Goal: Find contact information: Find contact information

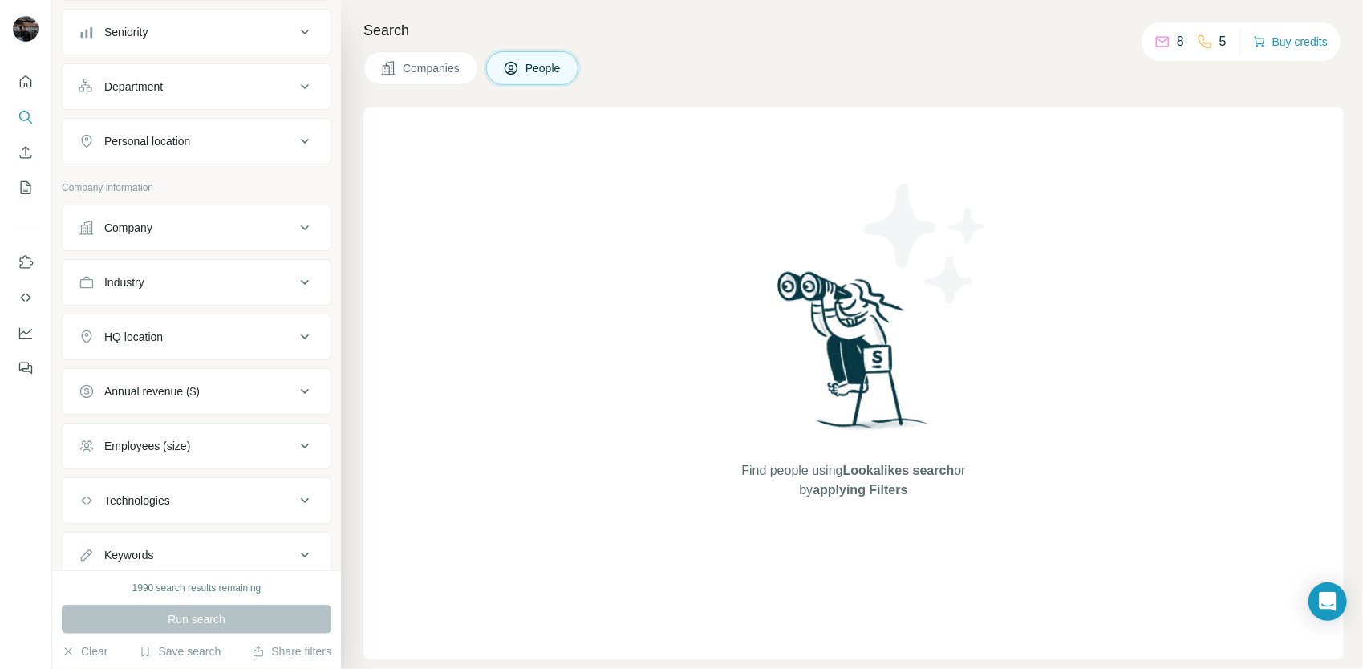
scroll to position [220, 0]
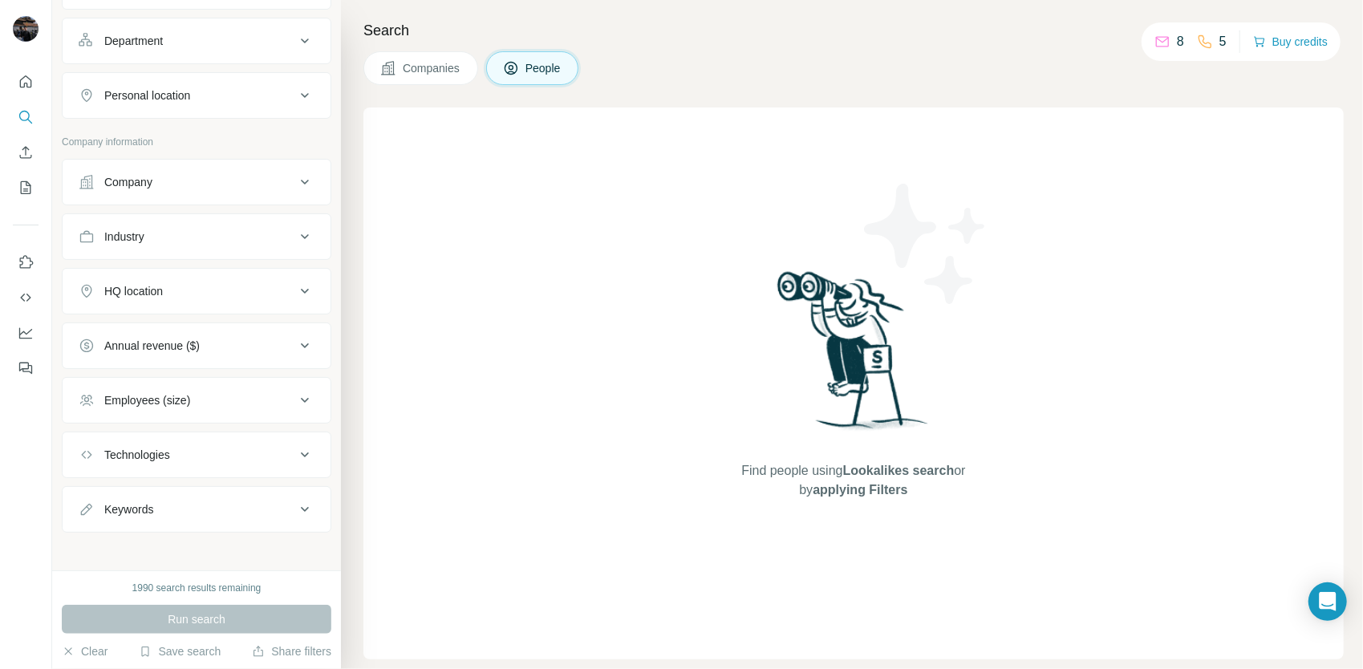
click at [218, 193] on button "Company" at bounding box center [197, 182] width 268 height 39
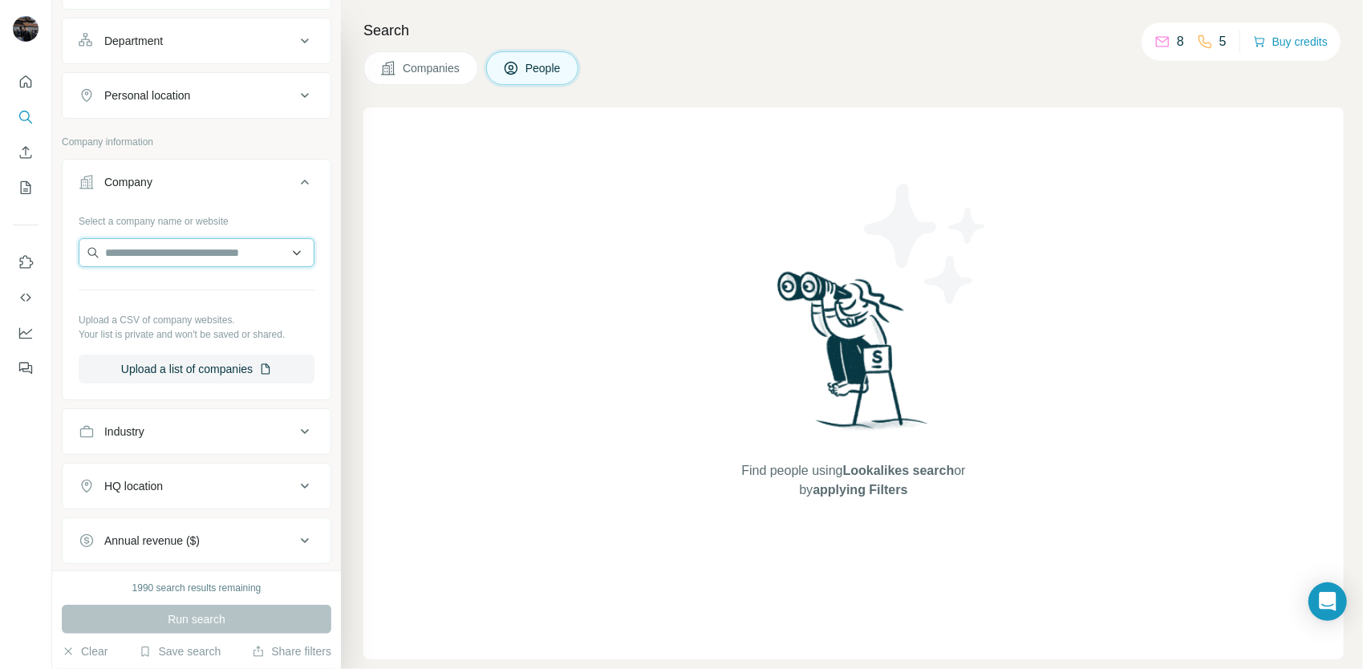
click at [217, 254] on input "text" at bounding box center [197, 252] width 236 height 29
type input "*******"
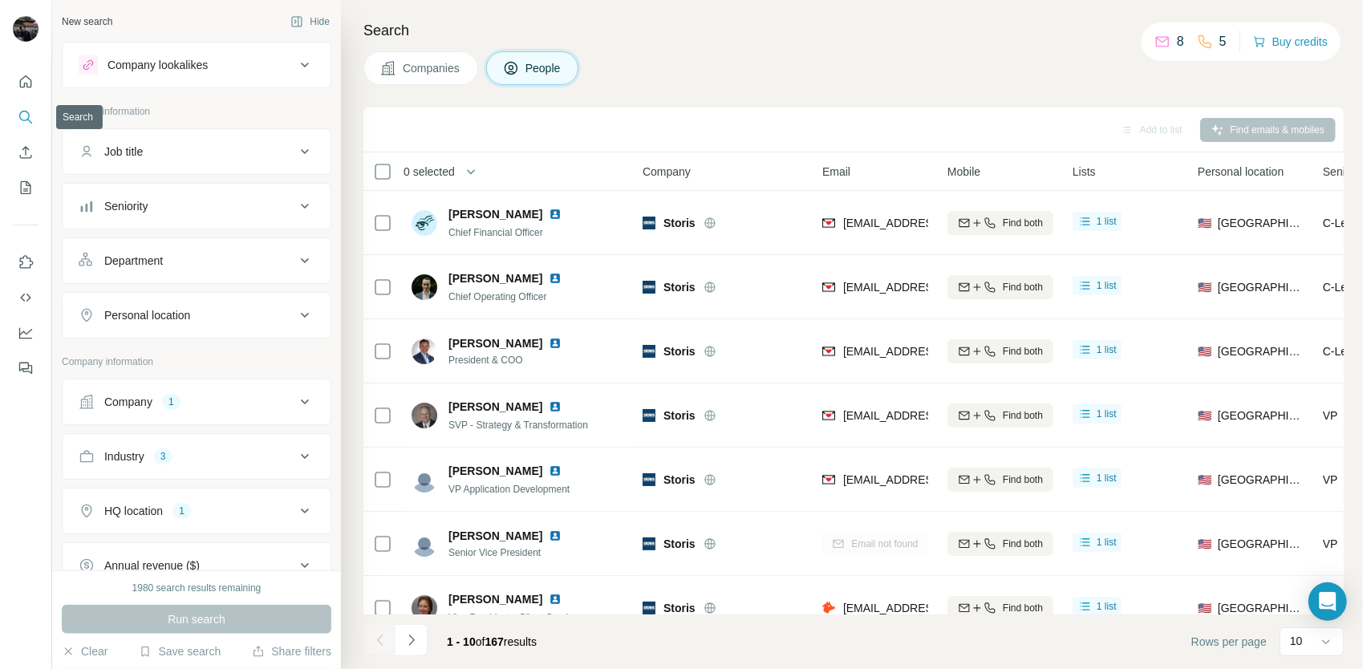
click at [30, 112] on icon "Search" at bounding box center [26, 117] width 16 height 16
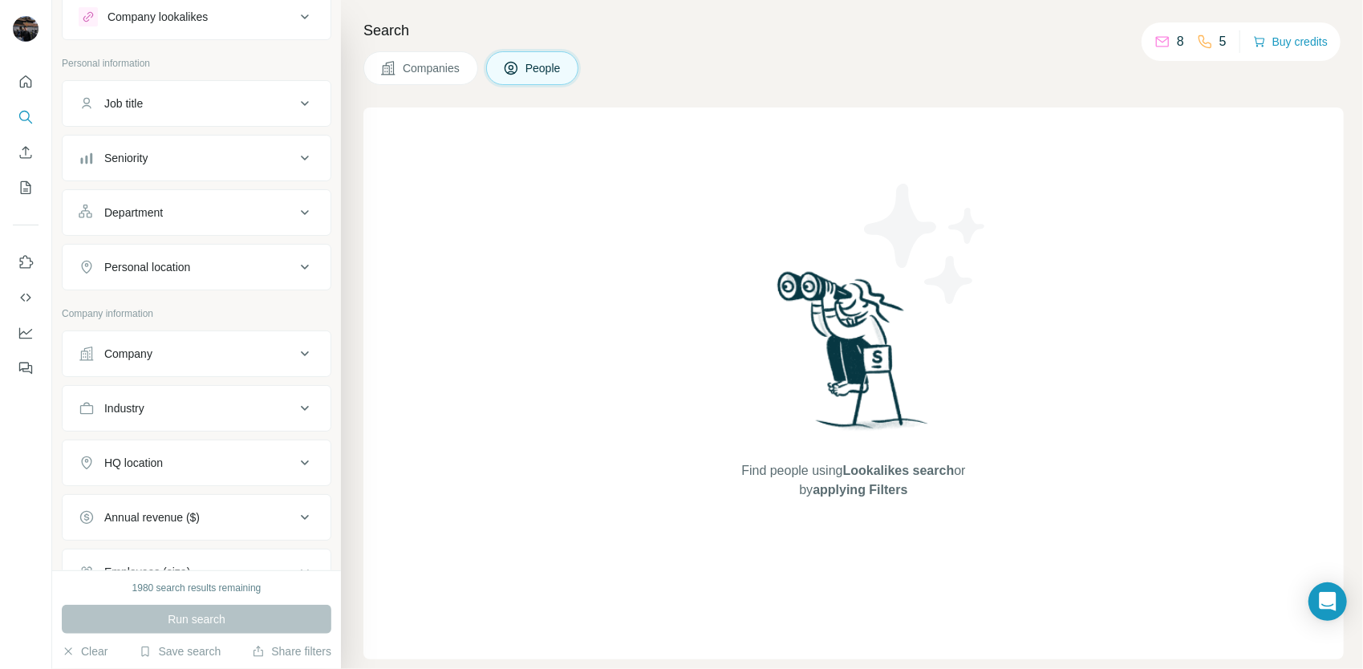
scroll to position [160, 0]
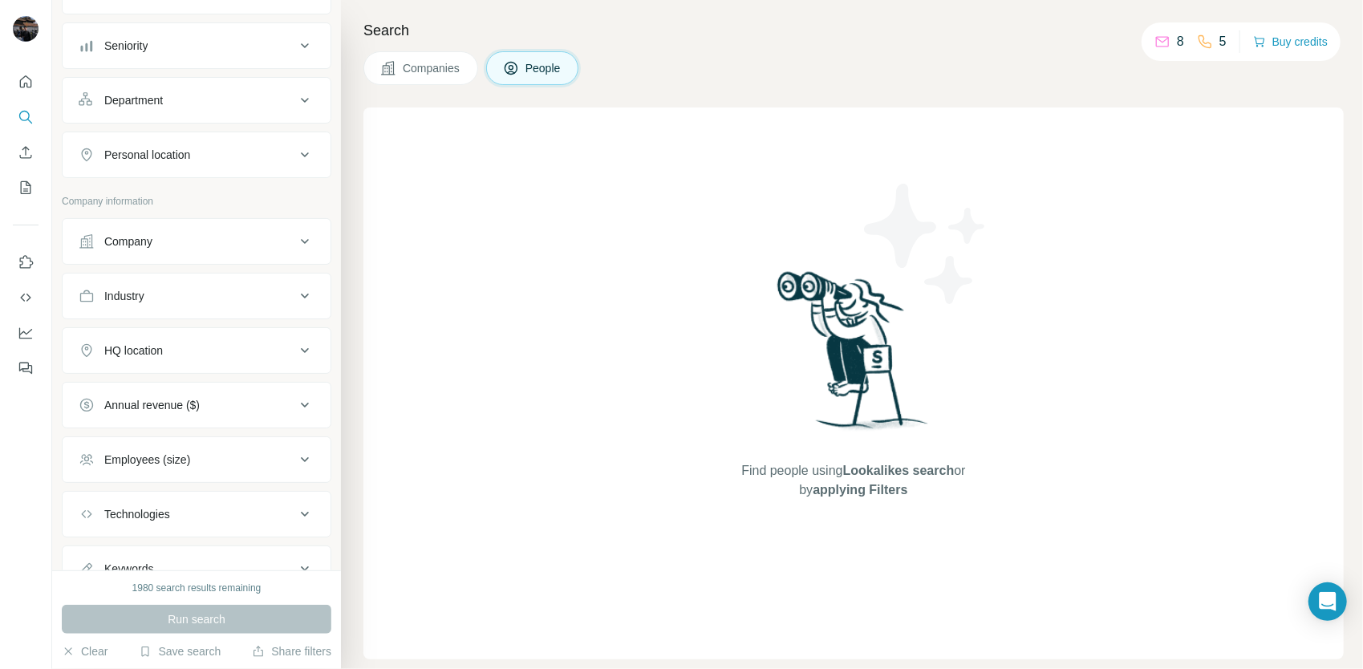
click at [265, 242] on div "Company" at bounding box center [187, 242] width 217 height 16
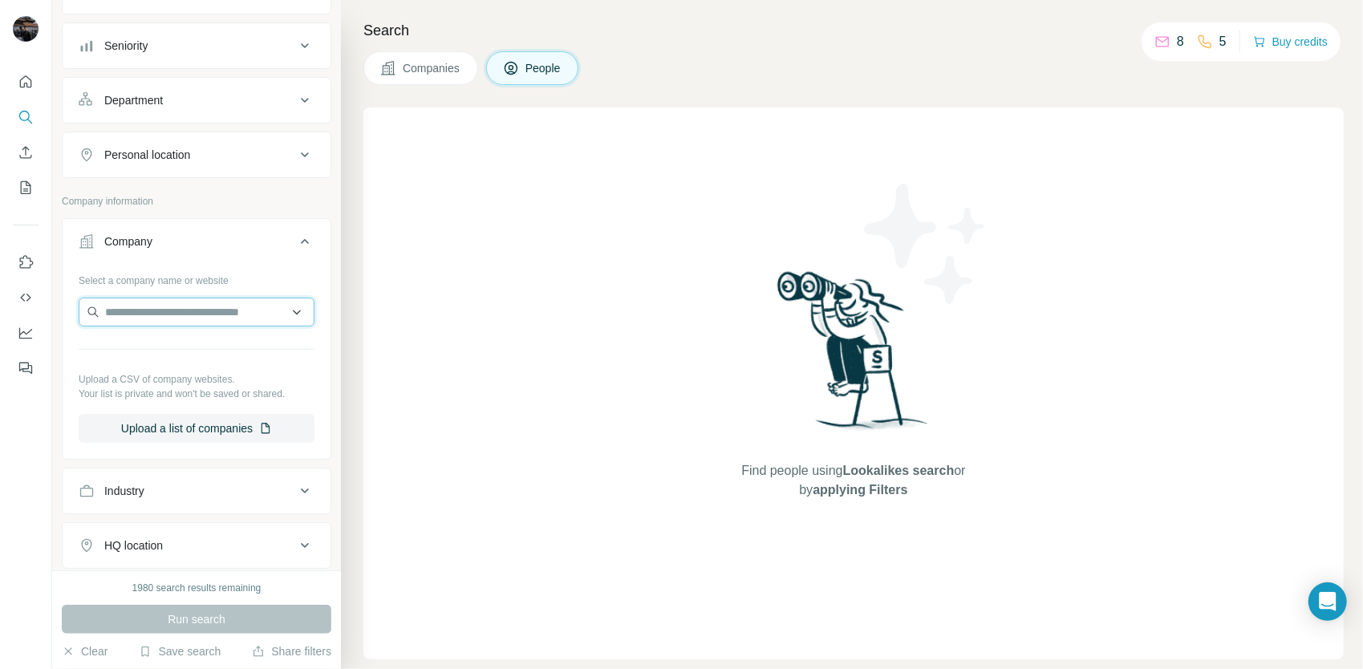
click at [224, 299] on input "text" at bounding box center [197, 312] width 236 height 29
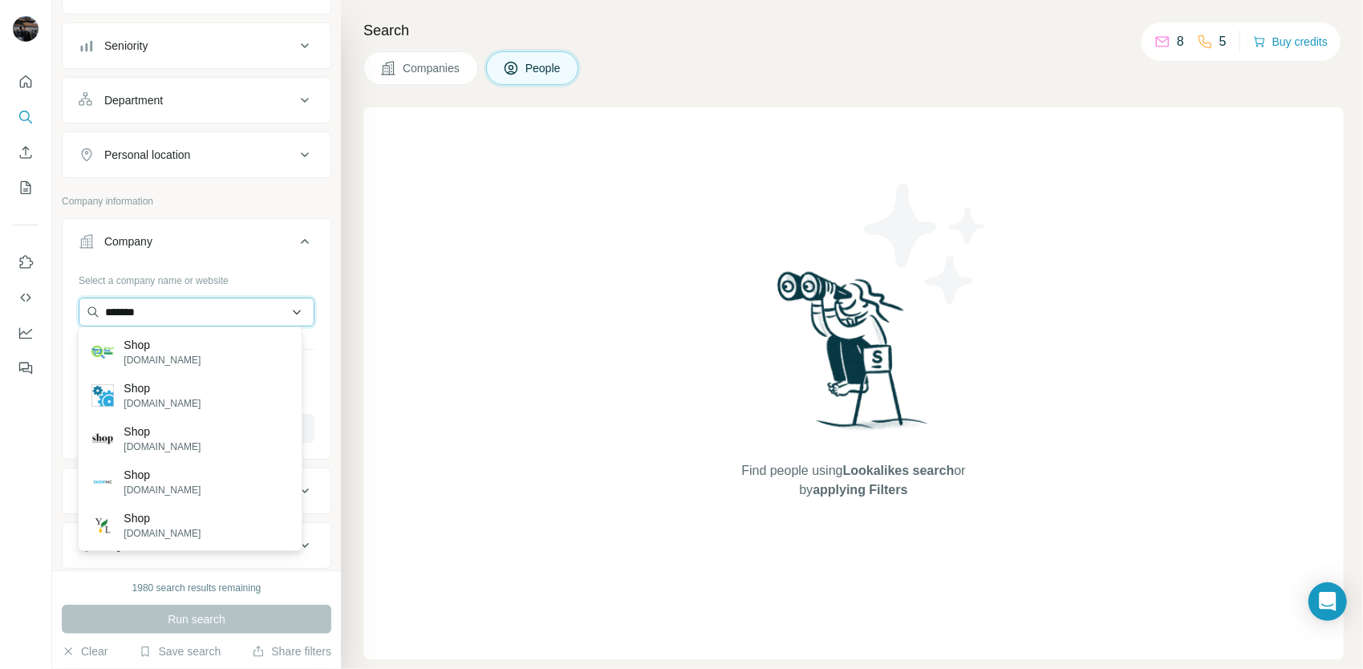
type input "*******"
click at [225, 362] on div "Shopify shopify.com" at bounding box center [190, 352] width 216 height 43
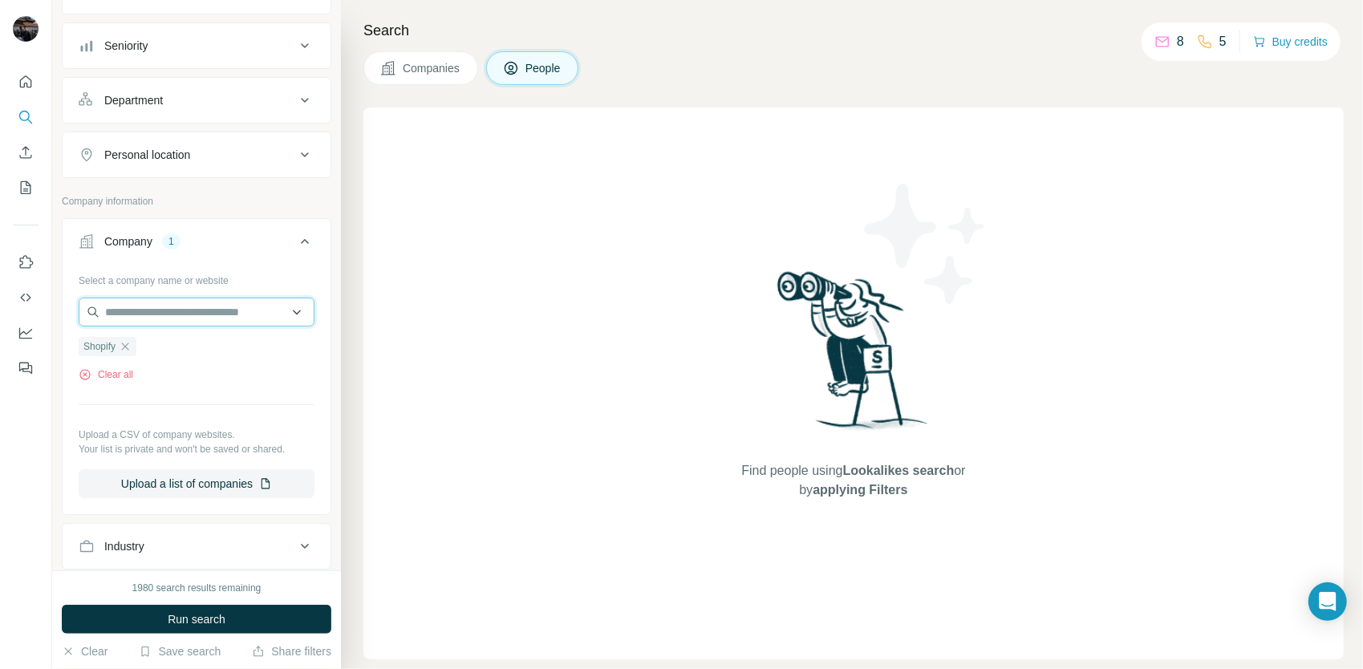
click at [196, 308] on input "text" at bounding box center [197, 312] width 236 height 29
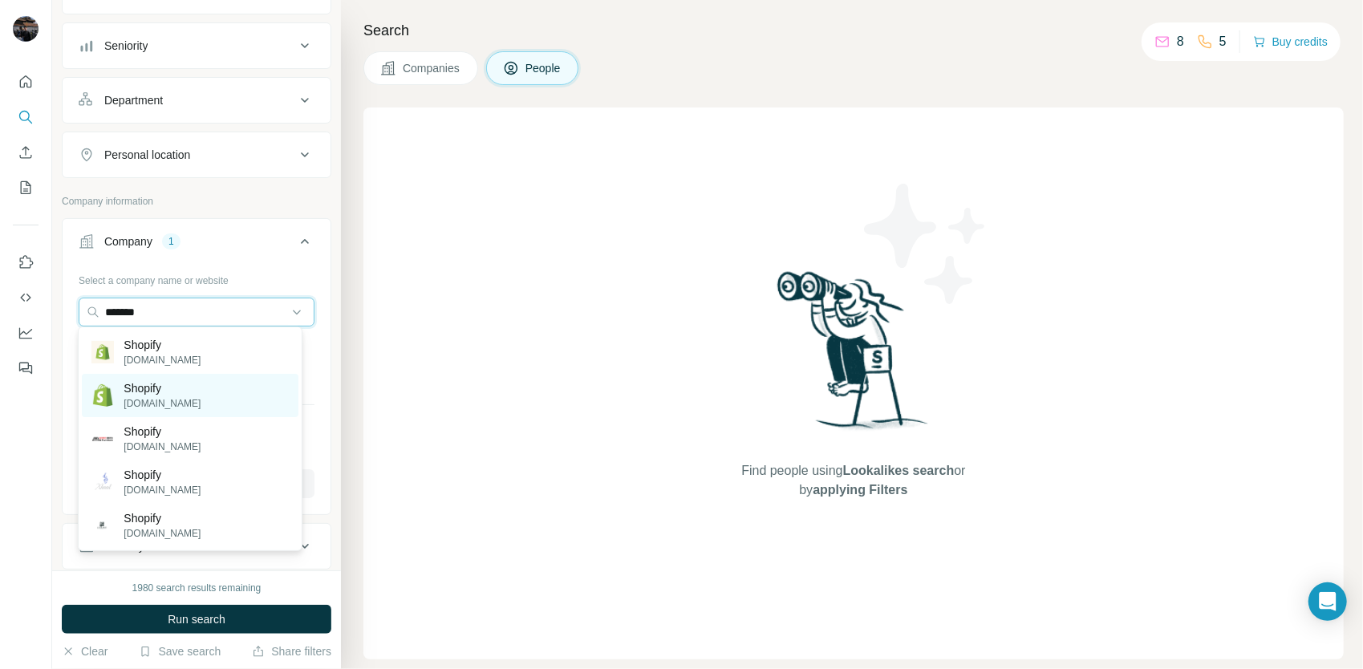
type input "*******"
click at [156, 387] on p "Shopify" at bounding box center [162, 388] width 77 height 16
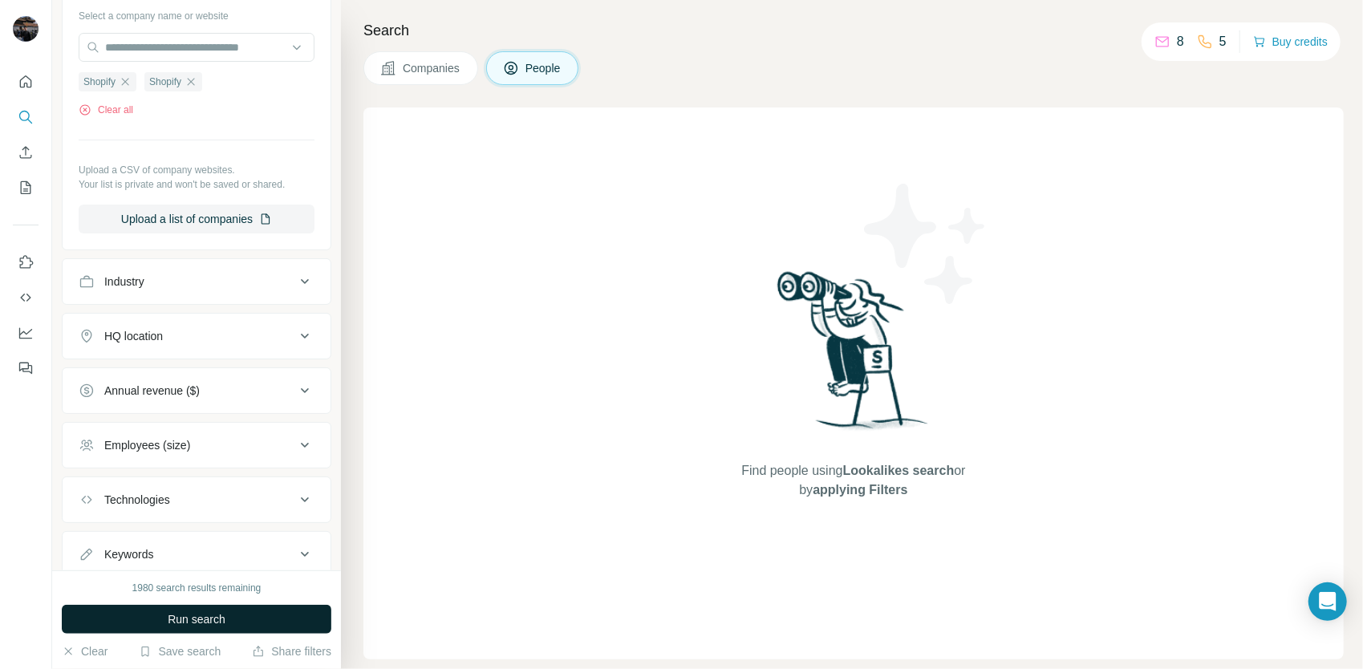
scroll to position [470, 0]
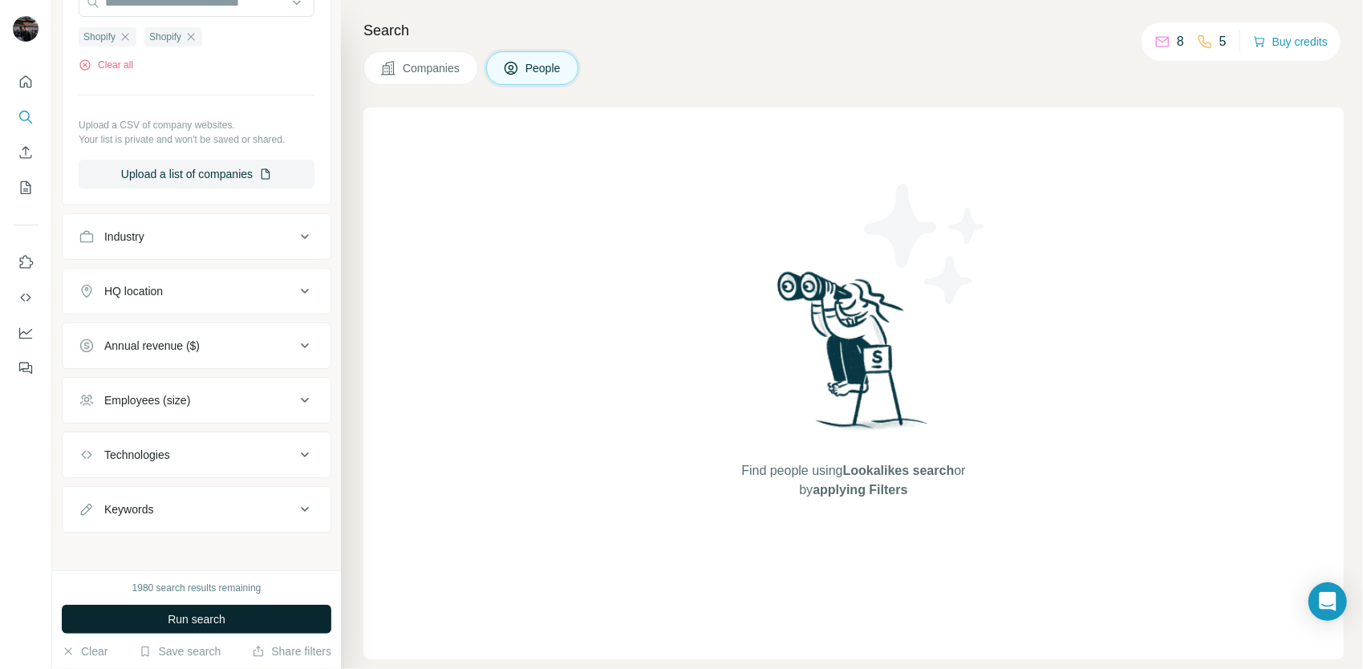
click at [201, 608] on button "Run search" at bounding box center [197, 619] width 270 height 29
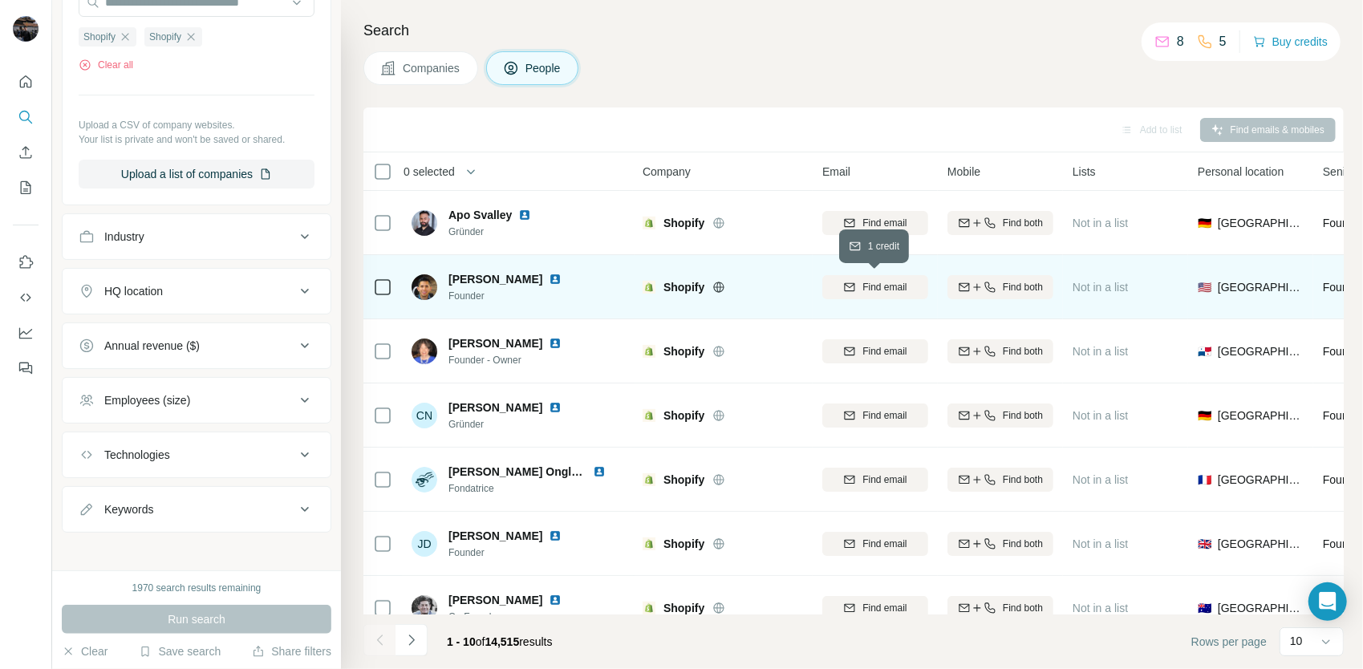
click at [871, 290] on span "Find email" at bounding box center [885, 287] width 44 height 14
drag, startPoint x: 541, startPoint y: 279, endPoint x: 518, endPoint y: 294, distance: 26.7
click at [518, 294] on span "Founder" at bounding box center [515, 296] width 132 height 14
drag, startPoint x: 449, startPoint y: 278, endPoint x: 534, endPoint y: 272, distance: 86.1
click at [534, 272] on div "Arturo Herrera" at bounding box center [515, 279] width 132 height 16
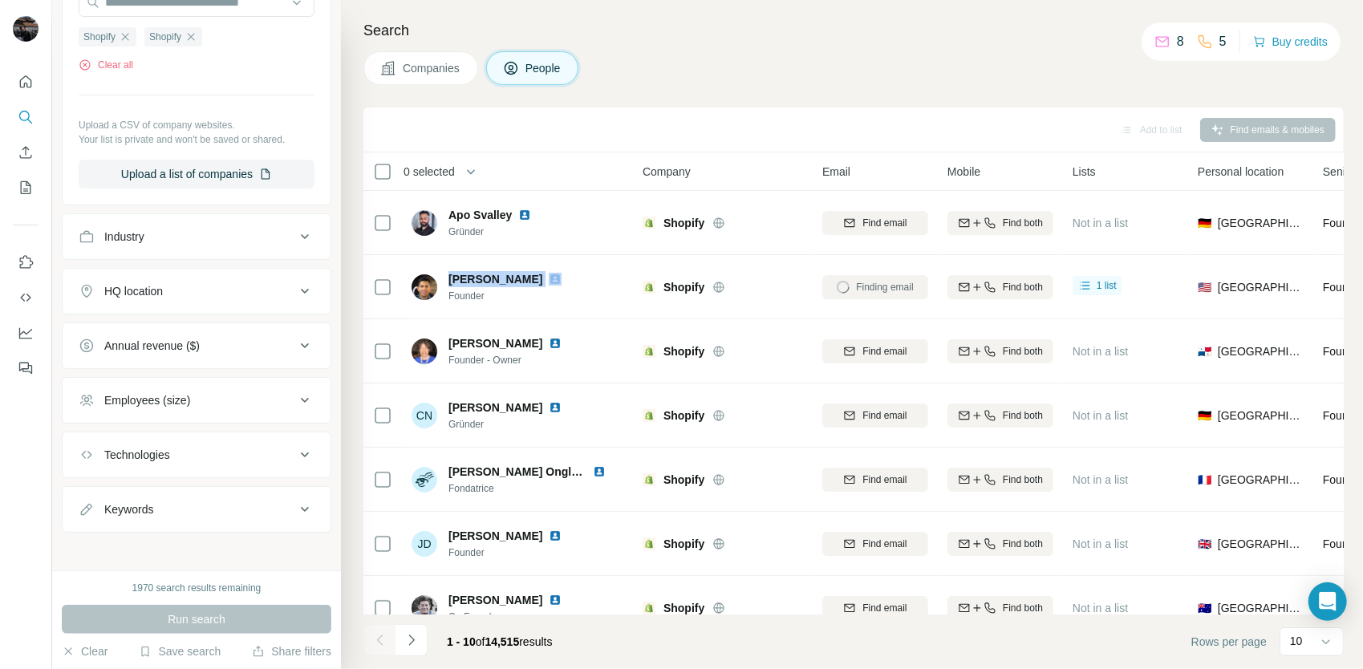
copy span "Arturo Herrera"
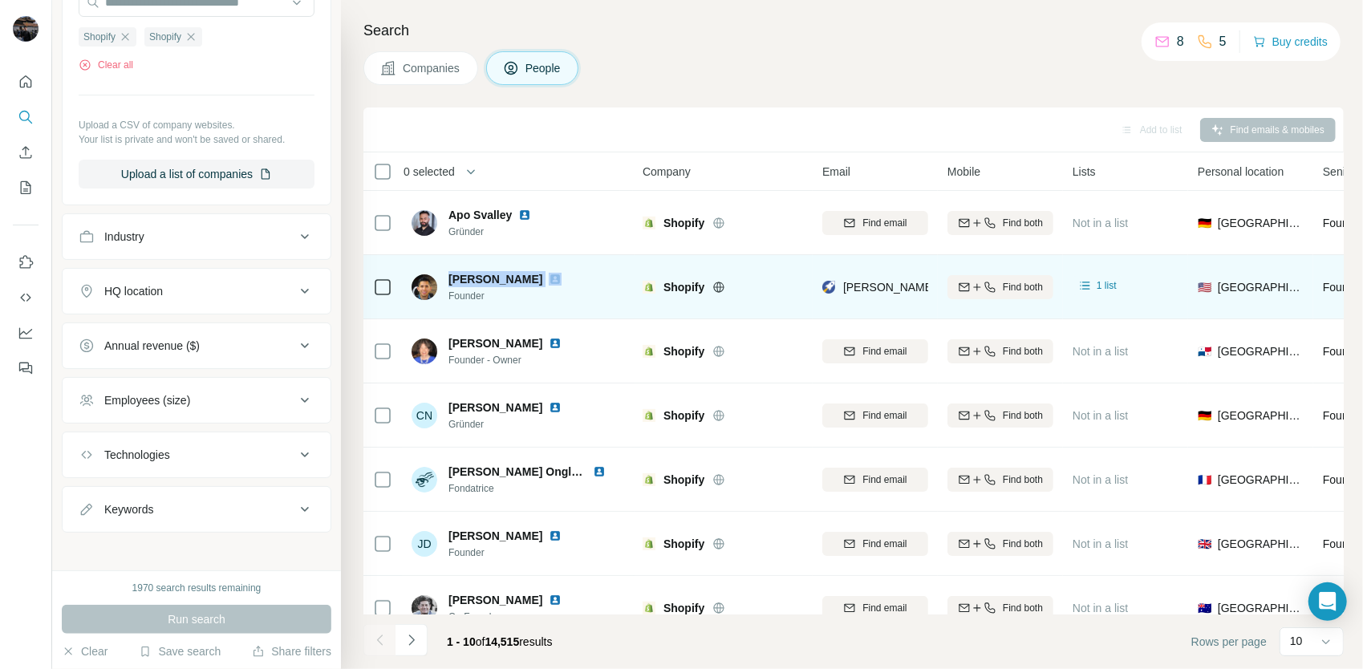
click at [549, 282] on img at bounding box center [555, 279] width 13 height 13
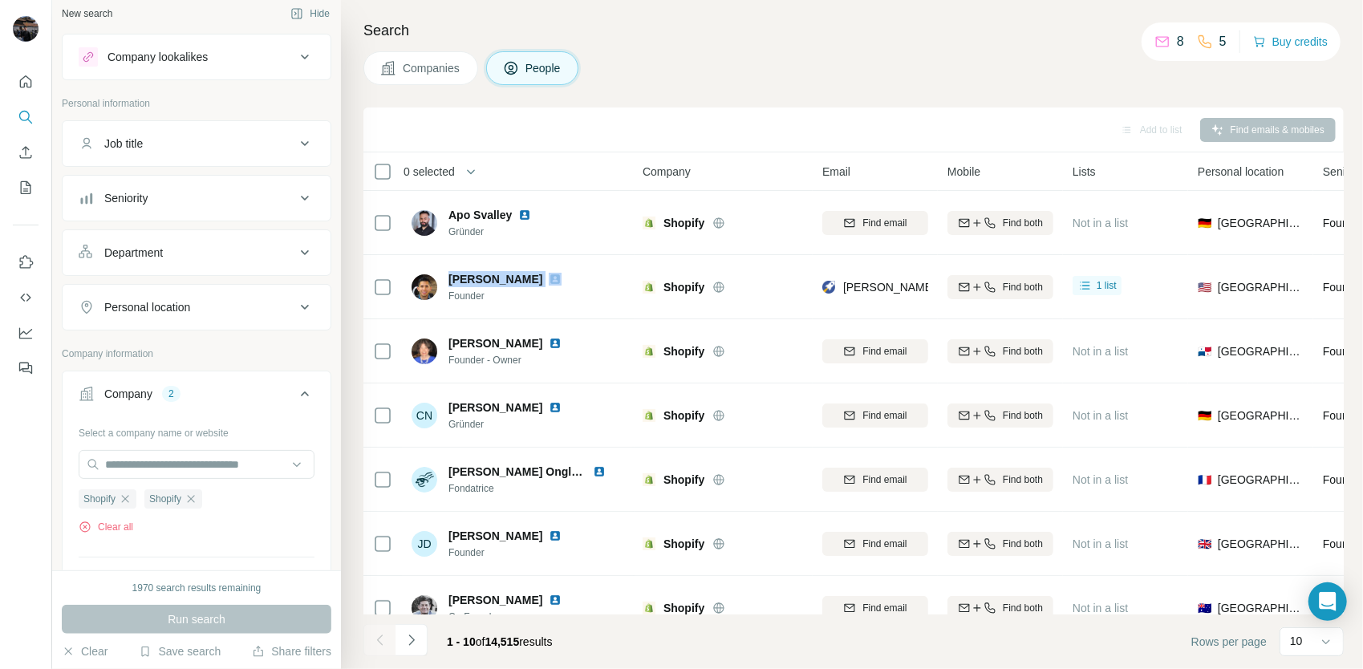
scroll to position [0, 0]
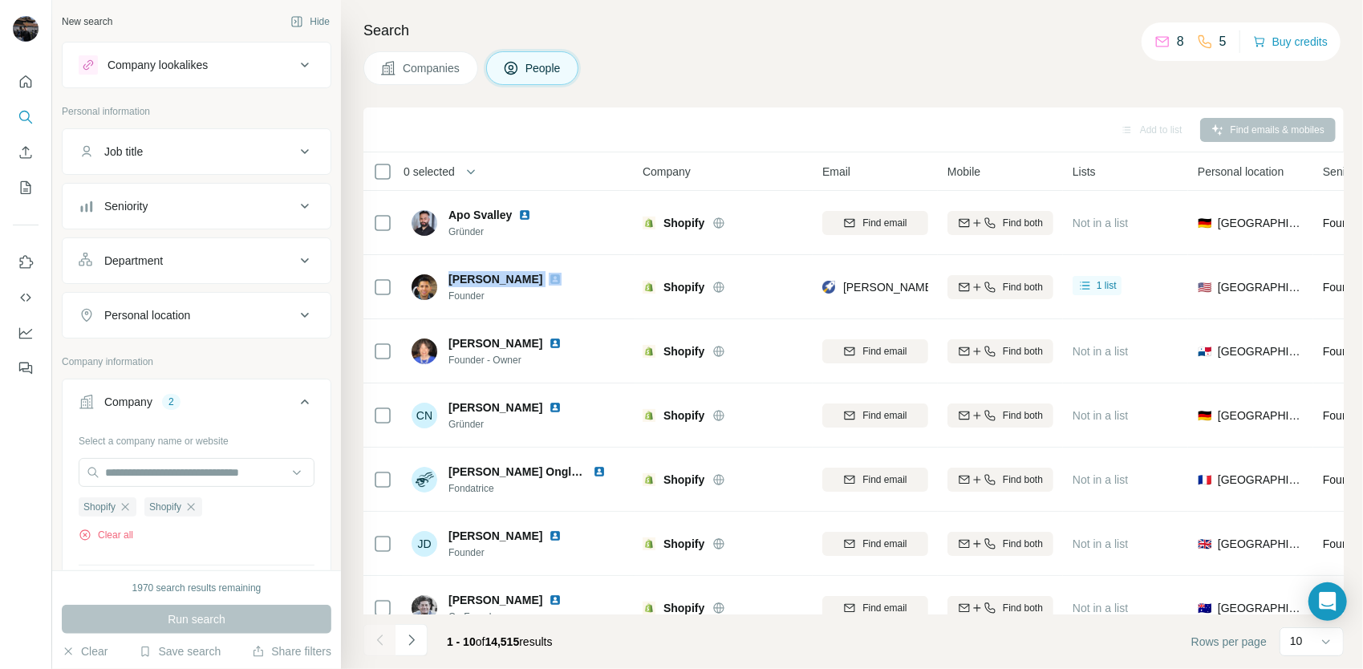
click at [226, 319] on div "Personal location" at bounding box center [187, 315] width 217 height 16
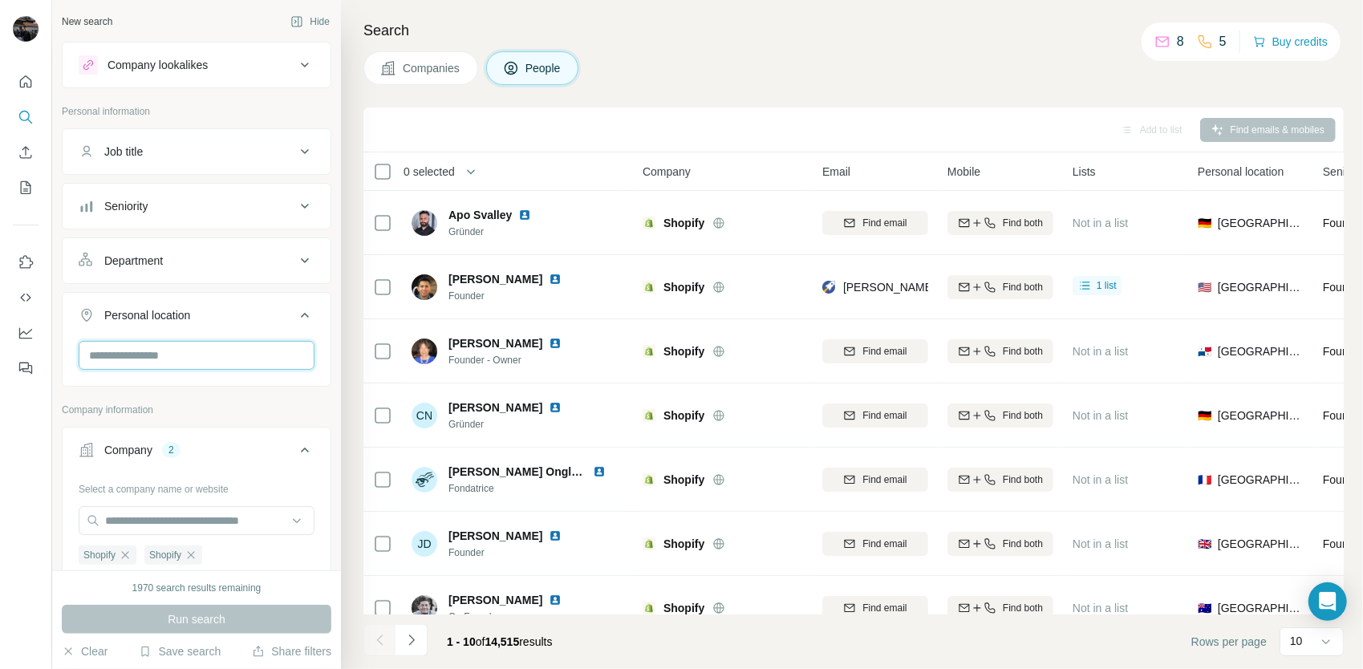
click at [208, 343] on input "text" at bounding box center [197, 355] width 236 height 29
type input "**********"
